Goal: Download file/media

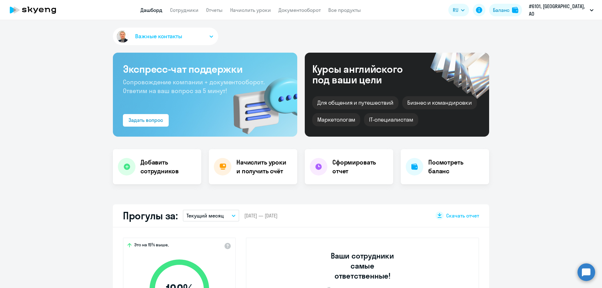
select select "30"
click at [291, 12] on link "Документооборот" at bounding box center [300, 10] width 42 height 6
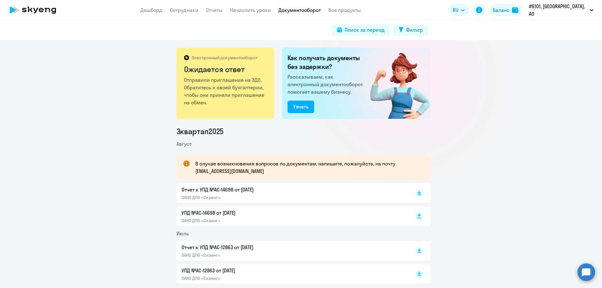
click at [418, 216] on icon at bounding box center [420, 215] width 4 height 3
click at [247, 191] on p "Отчет к УПД №AC-14698 от [DATE]" at bounding box center [248, 190] width 132 height 8
click at [416, 192] on rect at bounding box center [420, 194] width 8 height 8
